Goal: Information Seeking & Learning: Check status

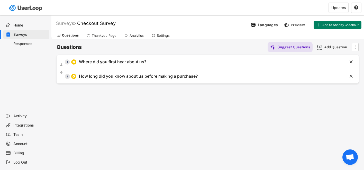
click at [33, 43] on div "Responses" at bounding box center [30, 43] width 34 height 5
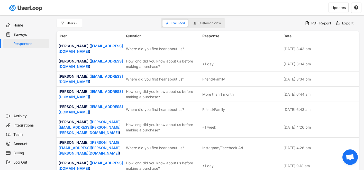
click at [23, 26] on div "Home" at bounding box center [30, 25] width 34 height 5
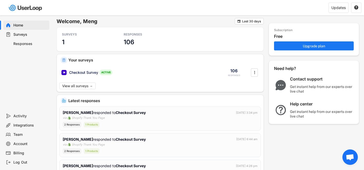
scroll to position [67, 0]
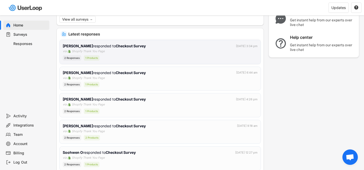
click at [110, 48] on div "[PERSON_NAME] responded to Checkout Survey" at bounding box center [105, 45] width 84 height 5
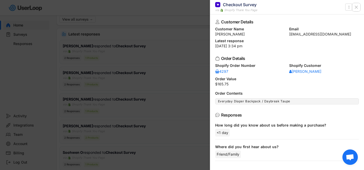
click at [356, 8] on icon at bounding box center [356, 7] width 5 height 5
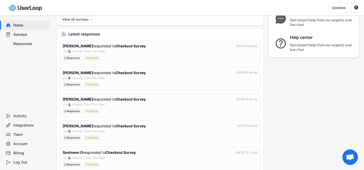
click at [27, 26] on div "Home" at bounding box center [30, 25] width 34 height 5
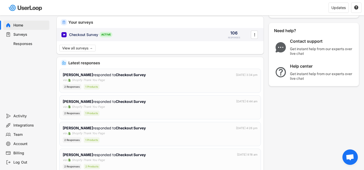
scroll to position [79, 0]
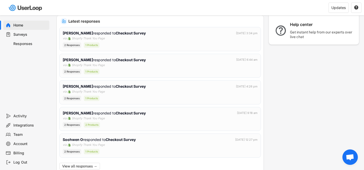
click at [24, 44] on div "Responses" at bounding box center [30, 43] width 34 height 5
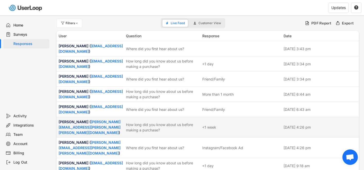
scroll to position [44, 0]
